Goal: Task Accomplishment & Management: Manage account settings

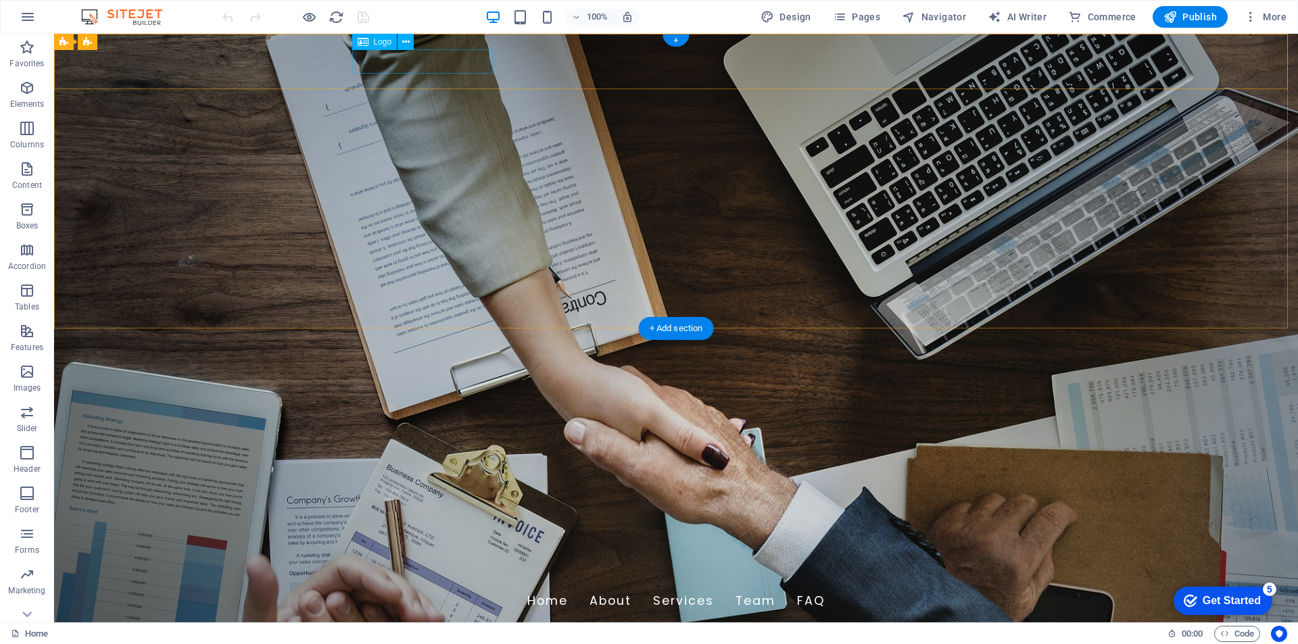
click at [420, 561] on div "[DOMAIN_NAME]" at bounding box center [676, 573] width 638 height 24
click at [404, 47] on icon at bounding box center [405, 42] width 7 height 14
click at [383, 561] on div "[DOMAIN_NAME]" at bounding box center [676, 573] width 638 height 24
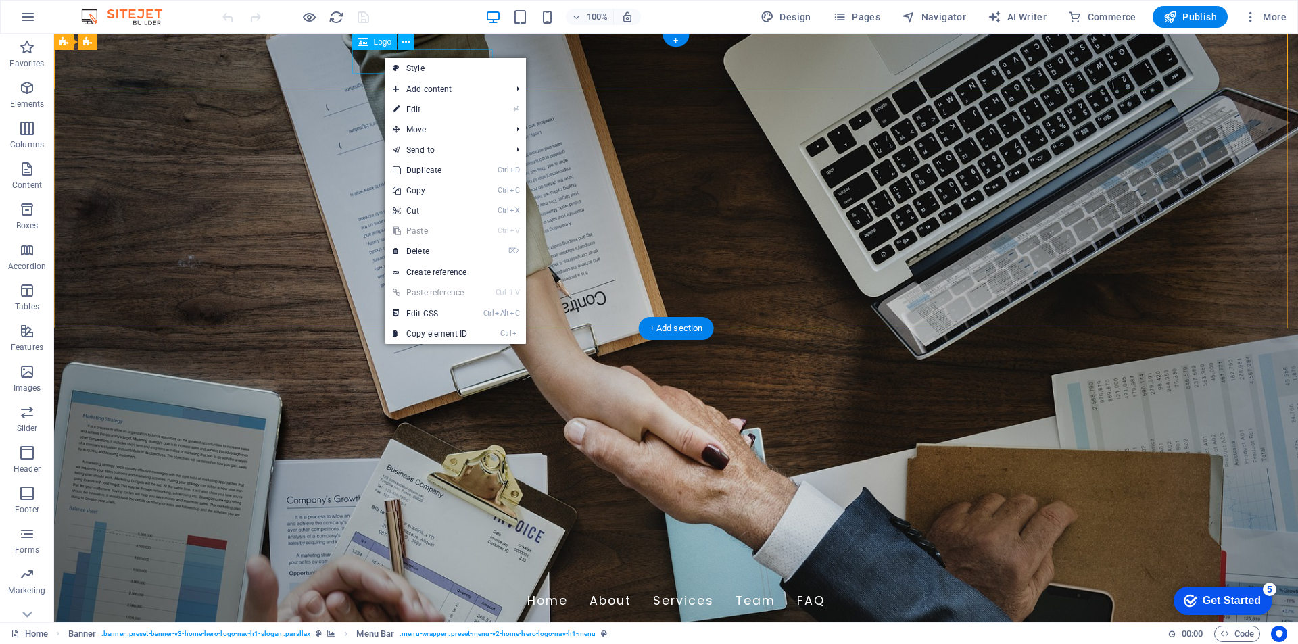
click at [358, 561] on div "[DOMAIN_NAME]" at bounding box center [676, 573] width 638 height 24
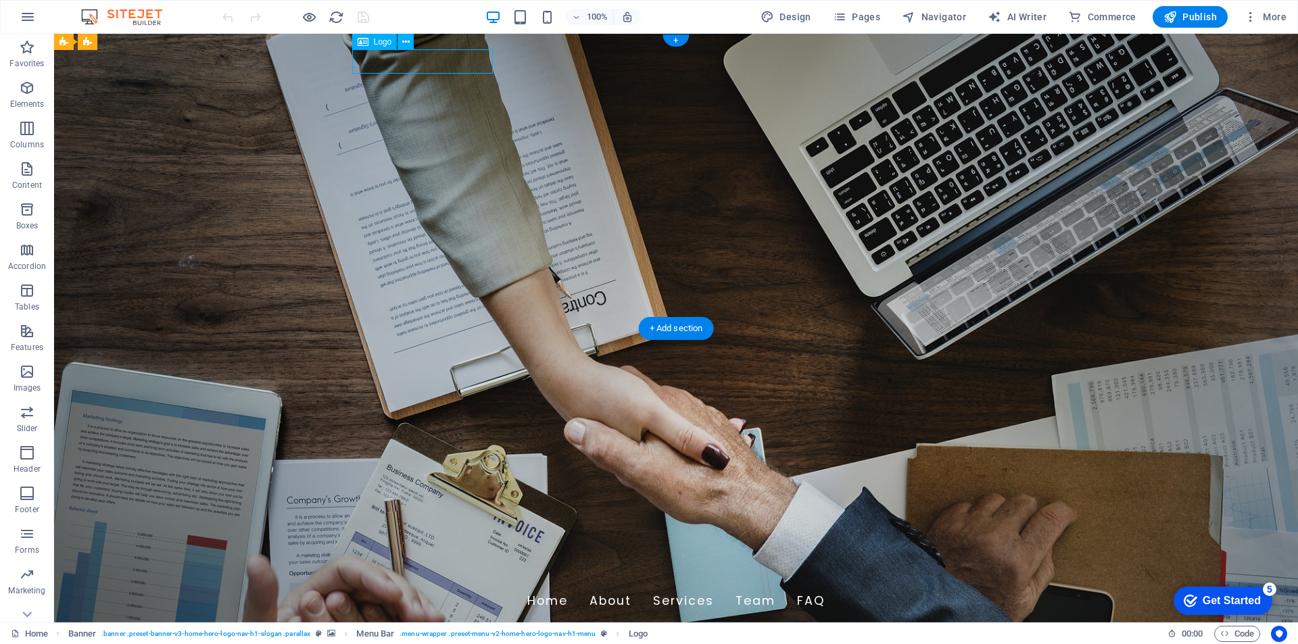
click at [373, 561] on div "[DOMAIN_NAME]" at bounding box center [676, 573] width 638 height 24
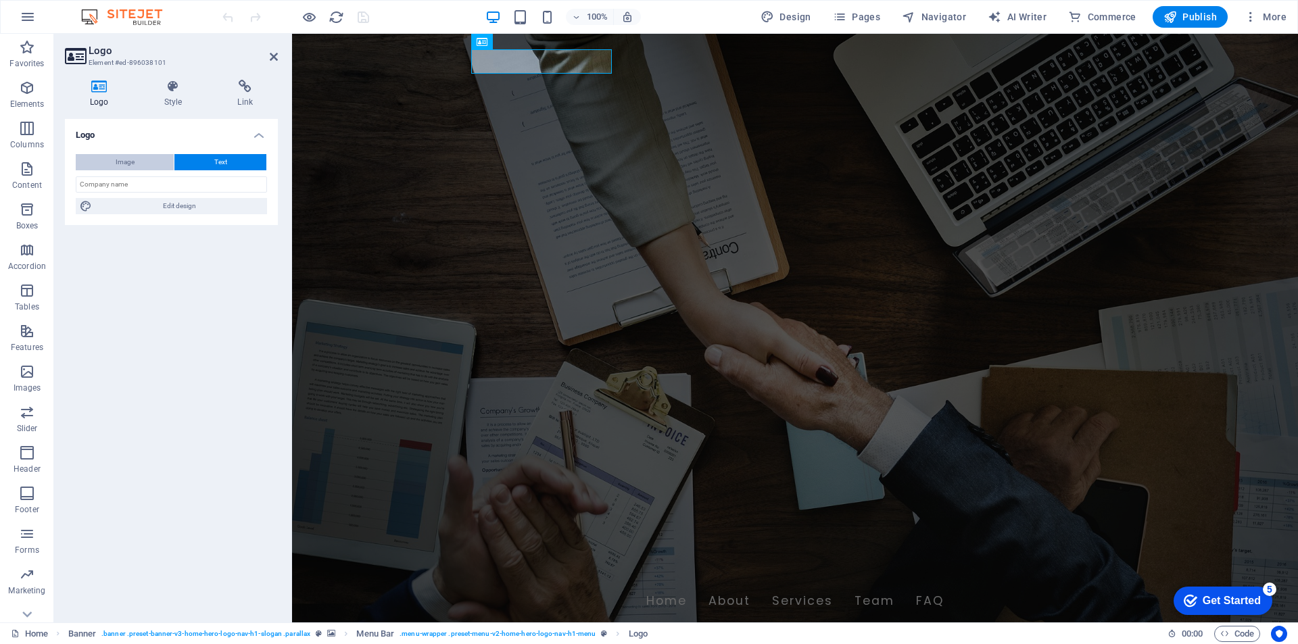
click at [129, 158] on span "Image" at bounding box center [125, 162] width 19 height 16
select select "DISABLED_OPTION_VALUE"
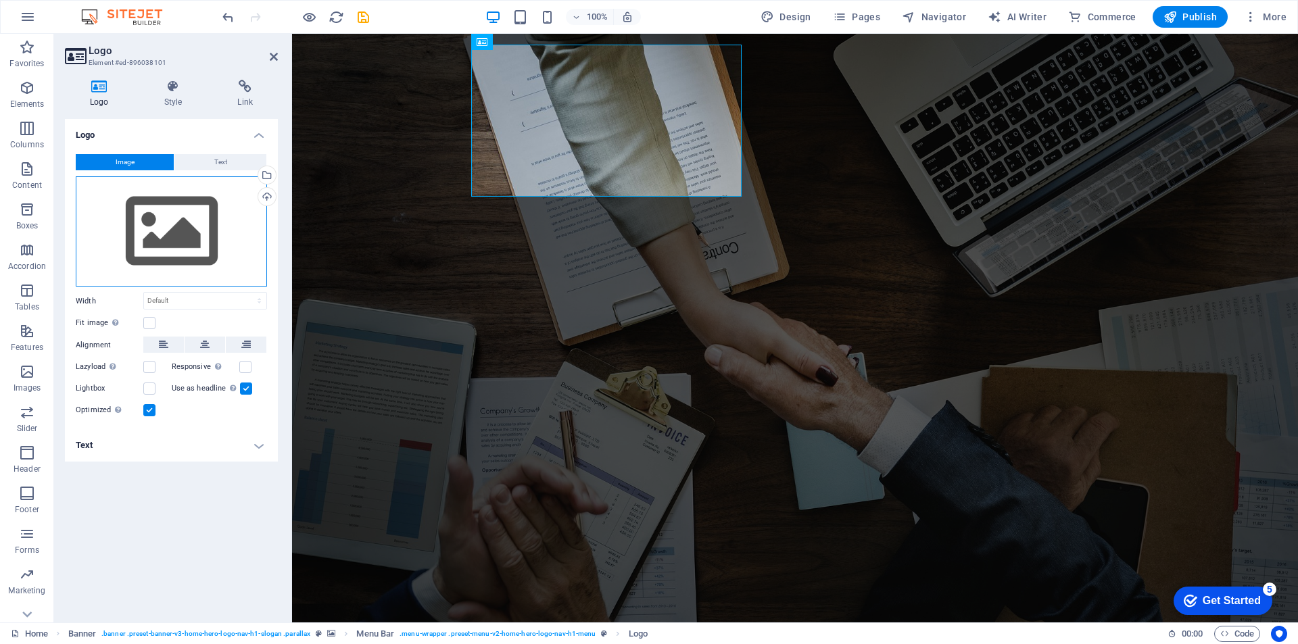
click at [197, 212] on div "Drag files here, click to choose files or select files from Files or our free s…" at bounding box center [171, 231] width 191 height 111
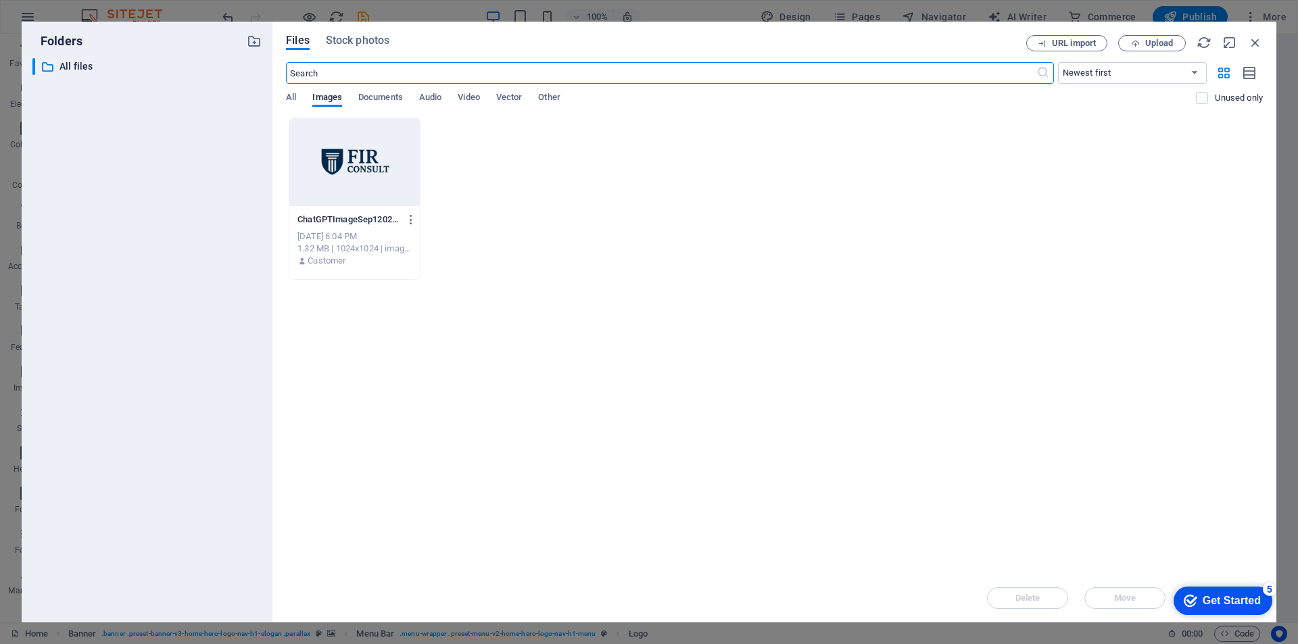
click at [337, 150] on div at bounding box center [354, 162] width 131 height 88
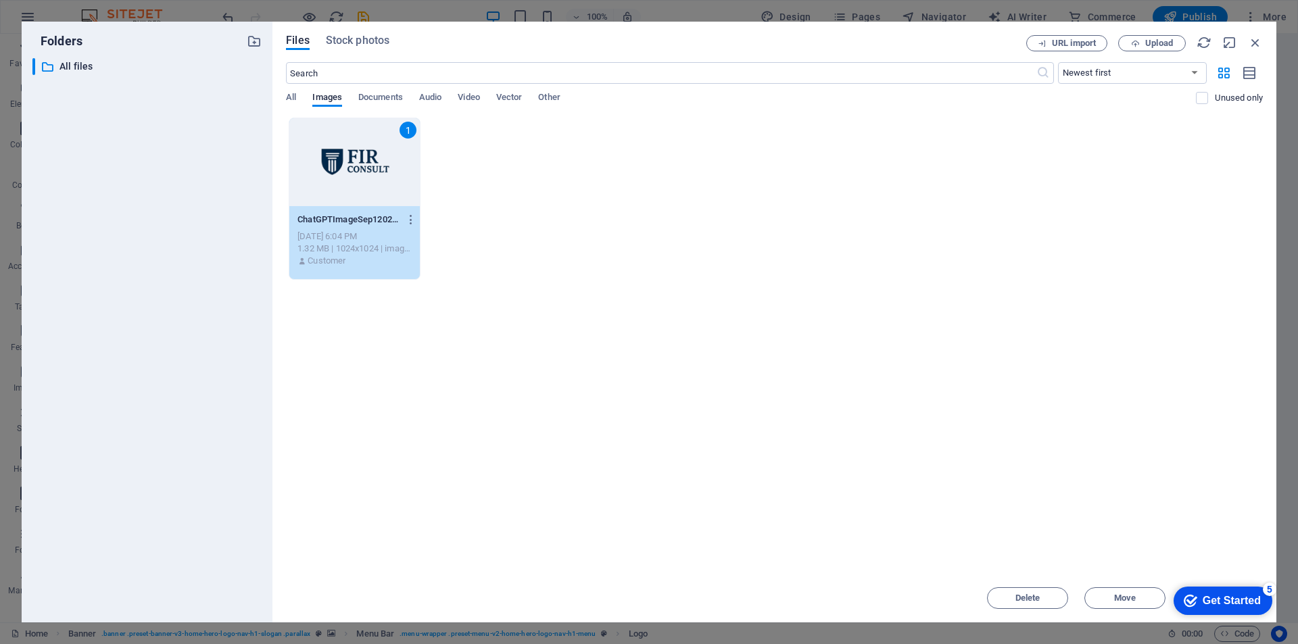
click at [337, 168] on div "1" at bounding box center [354, 162] width 131 height 88
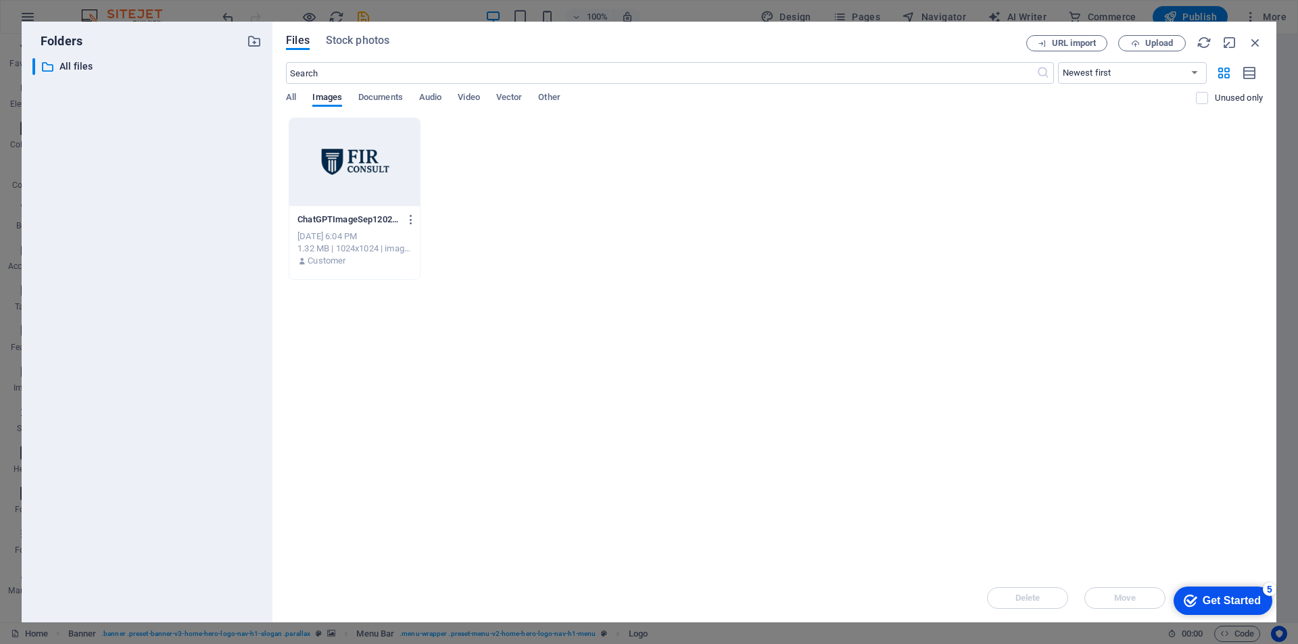
click at [337, 168] on div at bounding box center [354, 162] width 131 height 88
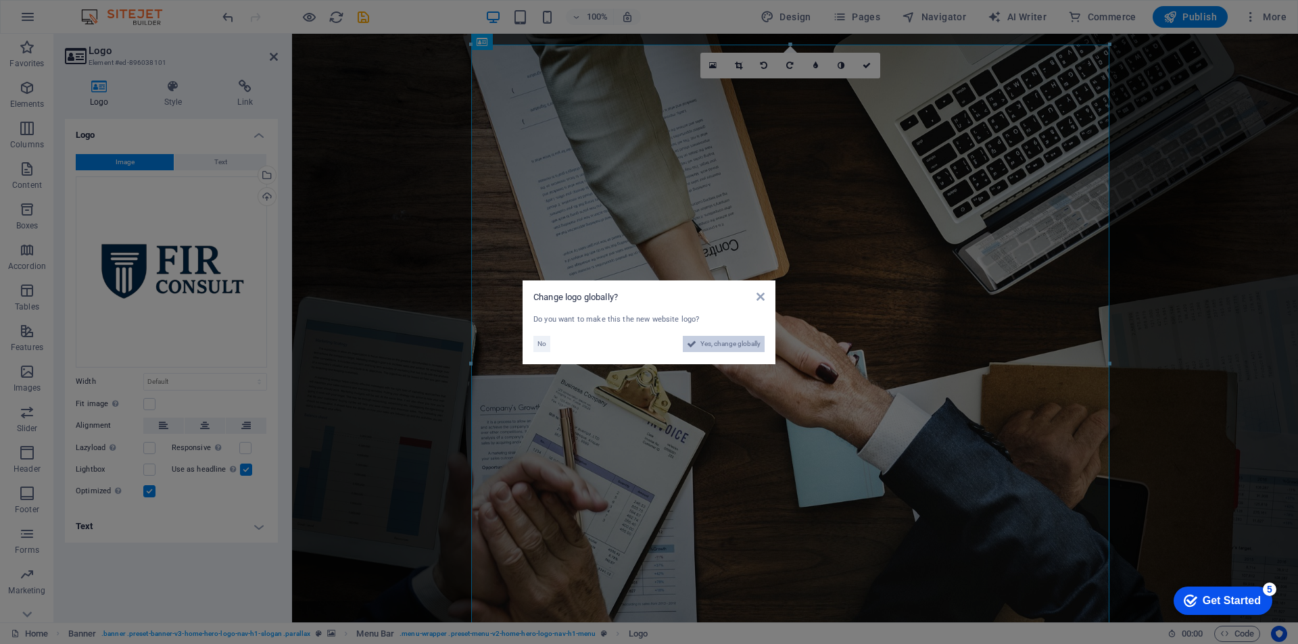
click at [729, 341] on span "Yes, change globally" at bounding box center [731, 344] width 60 height 16
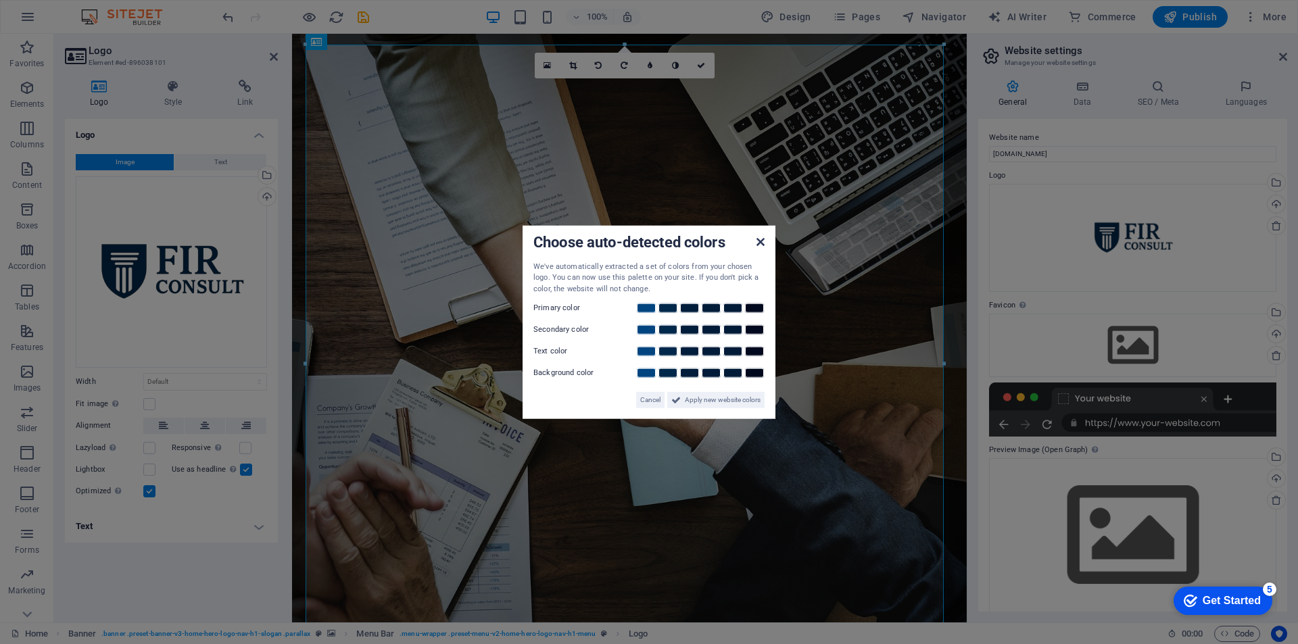
click at [762, 243] on icon at bounding box center [761, 241] width 8 height 11
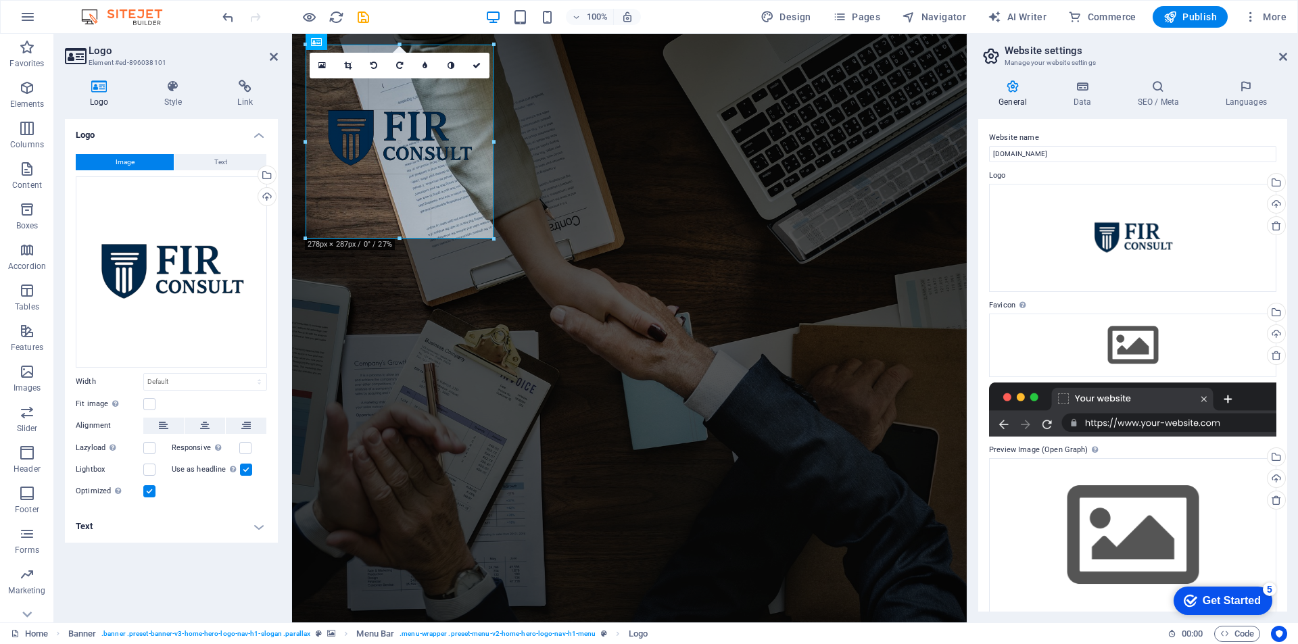
drag, startPoint x: 836, startPoint y: 103, endPoint x: 283, endPoint y: 490, distance: 674.5
type input "278"
select select "px"
